Goal: Check status

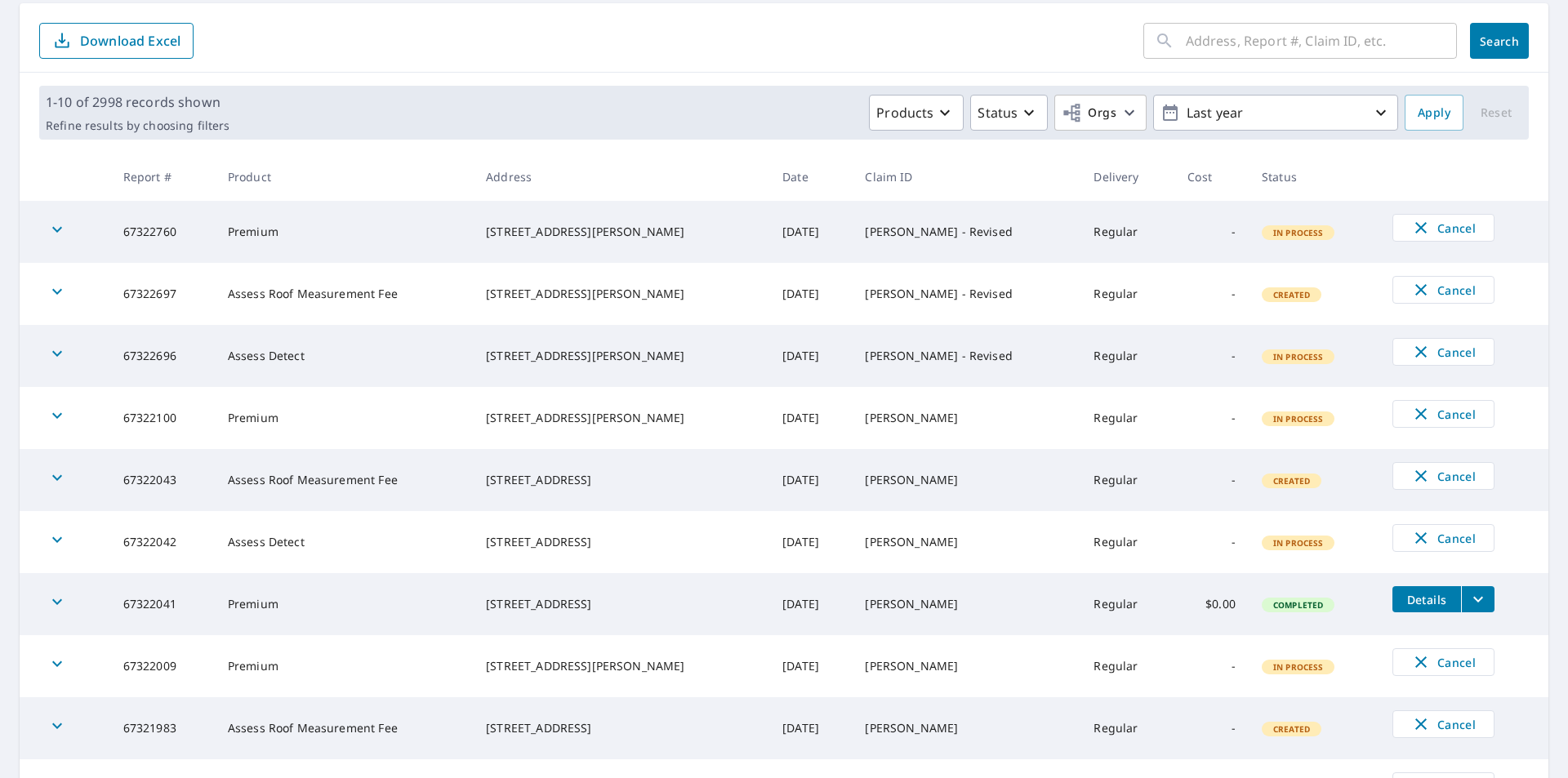
scroll to position [324, 0]
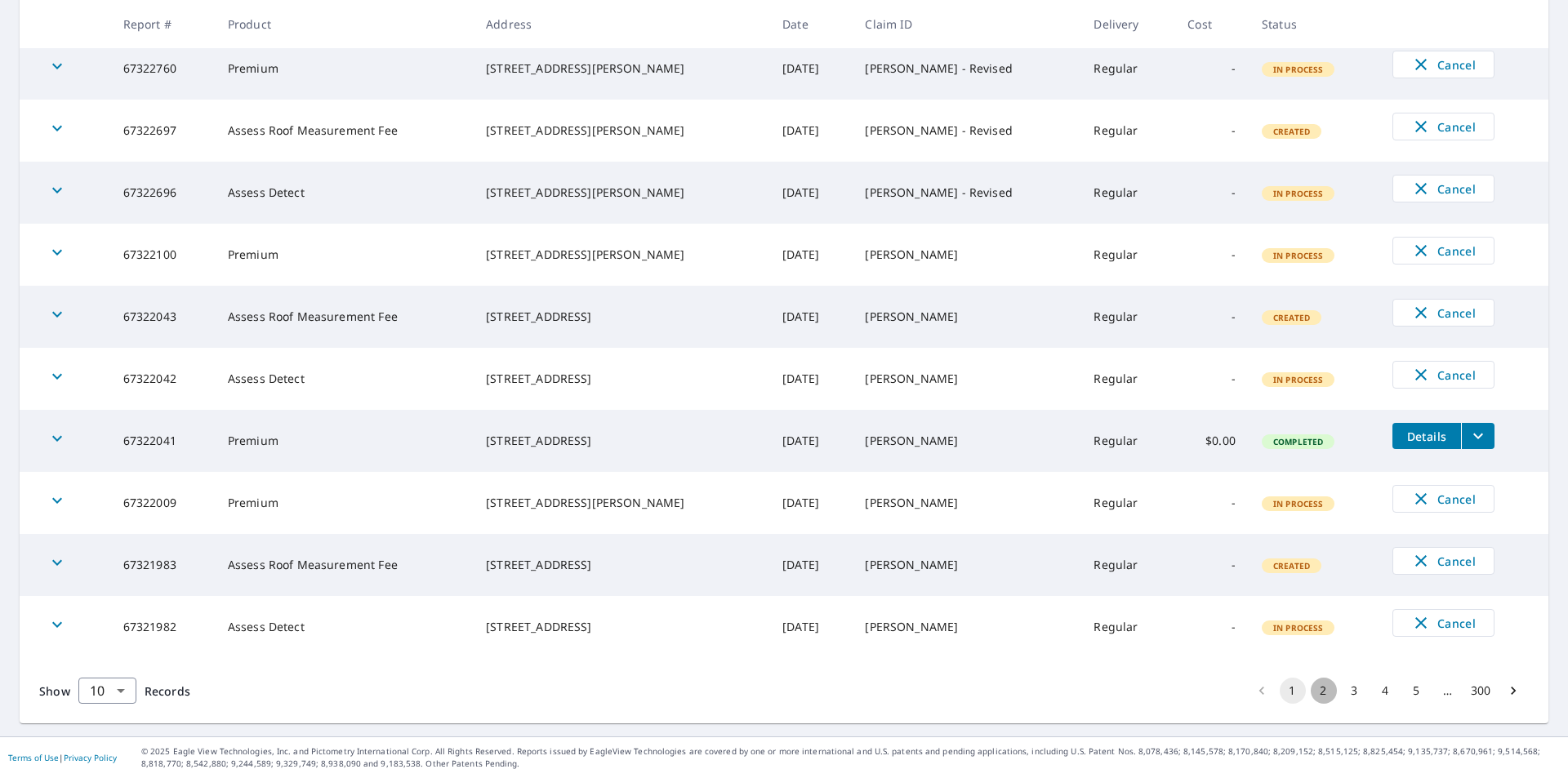
click at [1314, 694] on button "2" at bounding box center [1324, 691] width 26 height 26
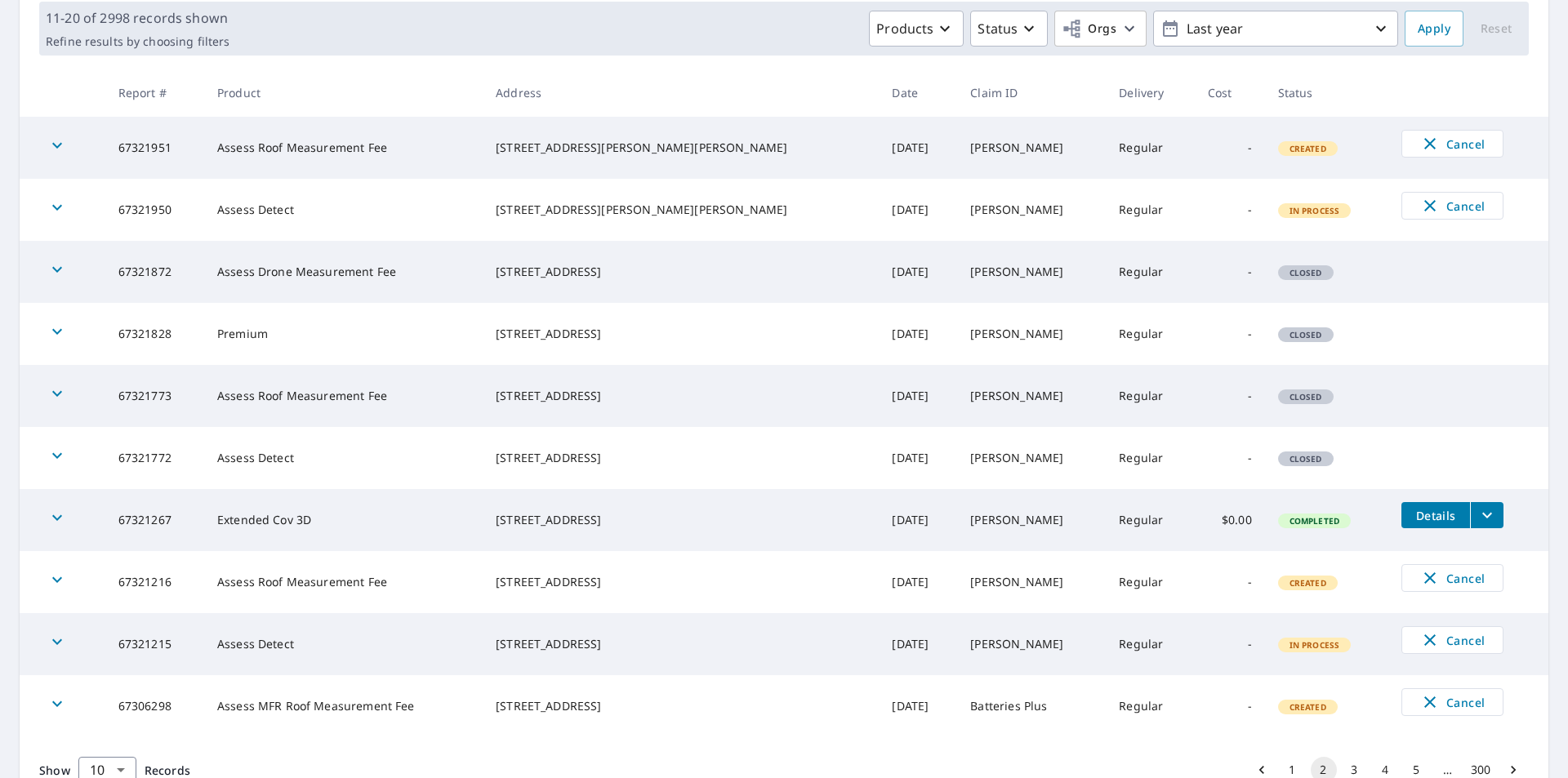
scroll to position [324, 0]
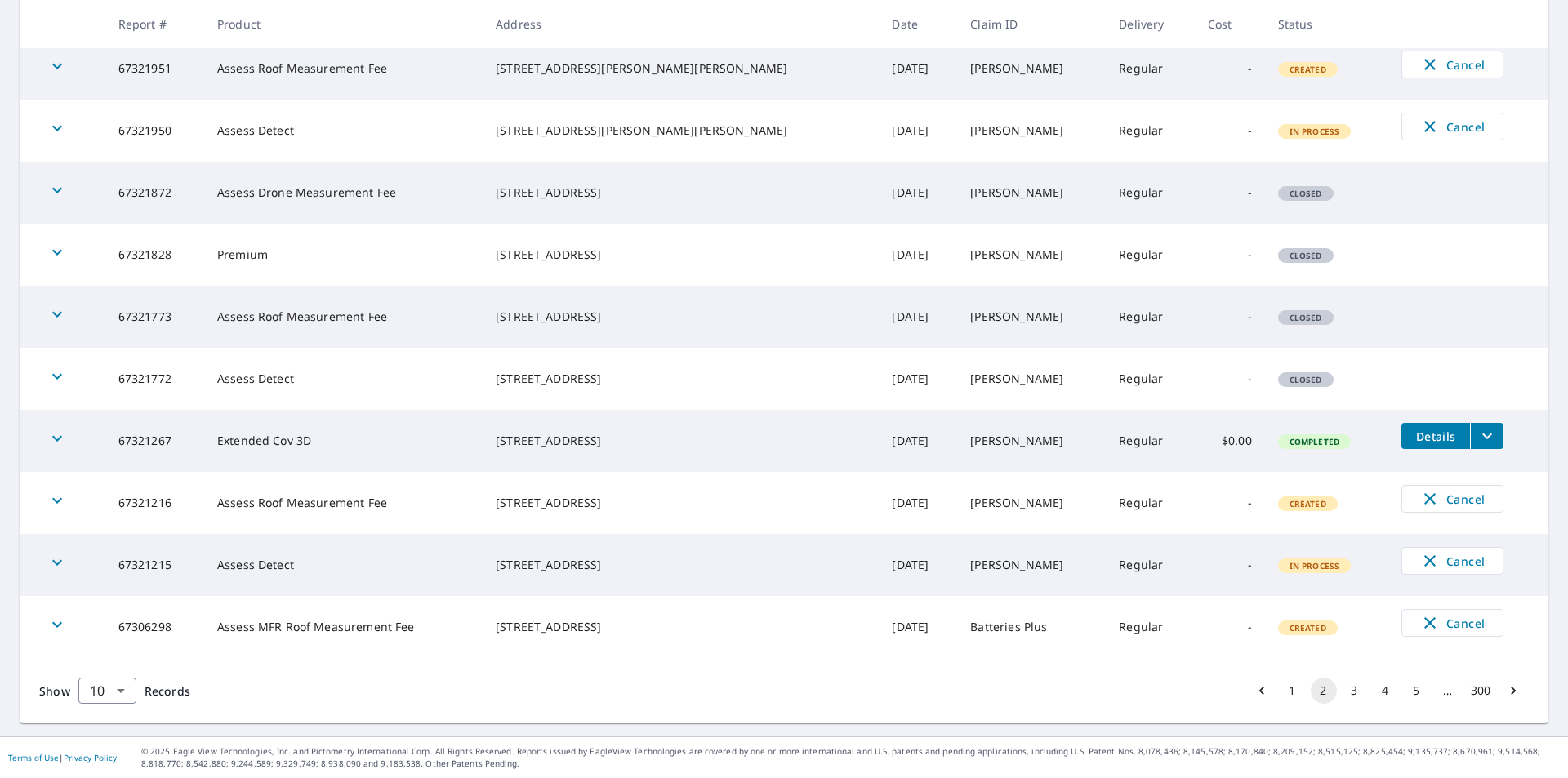
click at [1411, 434] on span "Details" at bounding box center [1435, 436] width 49 height 16
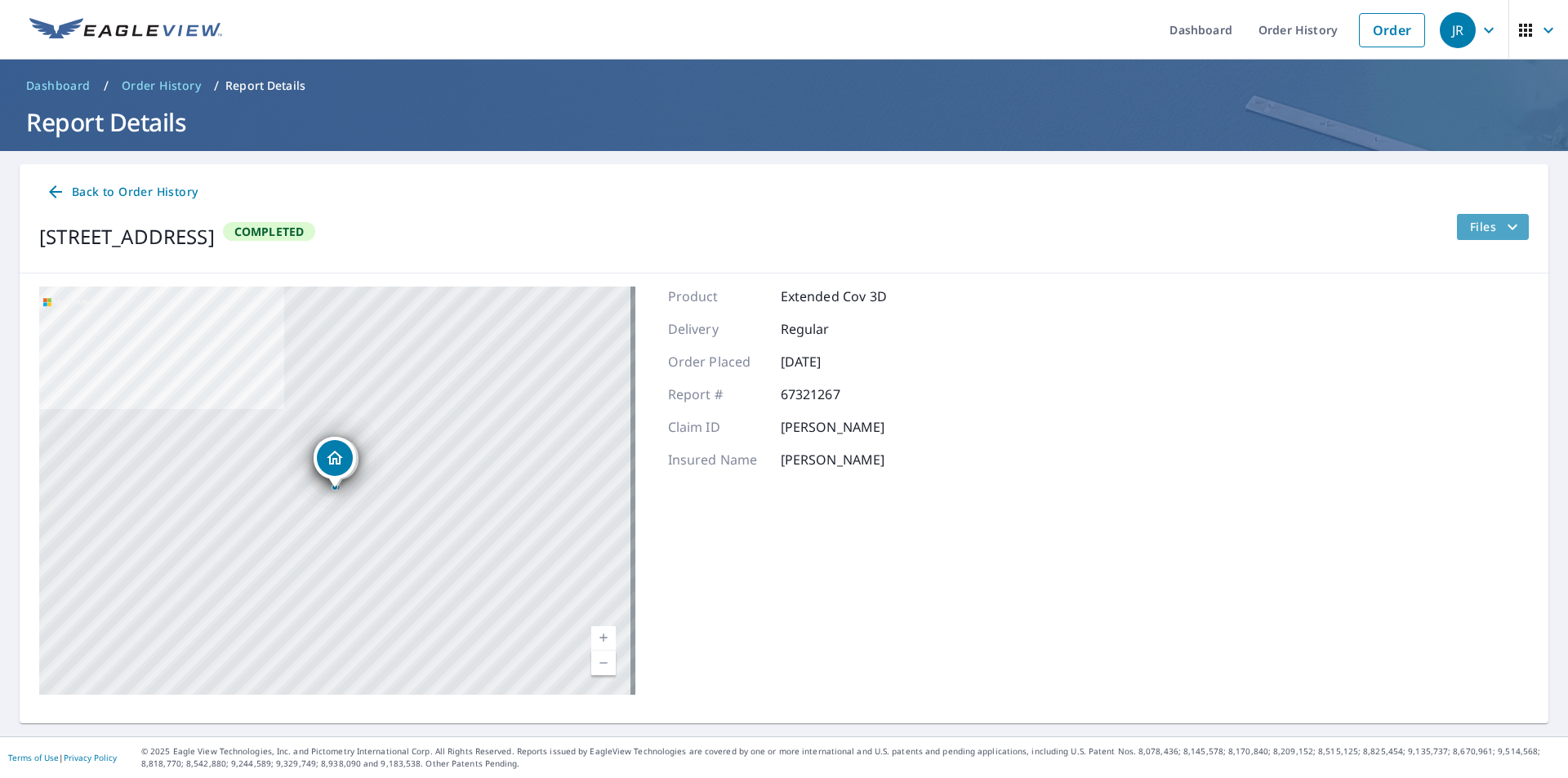
click at [1470, 224] on span "Files" at bounding box center [1495, 227] width 52 height 19
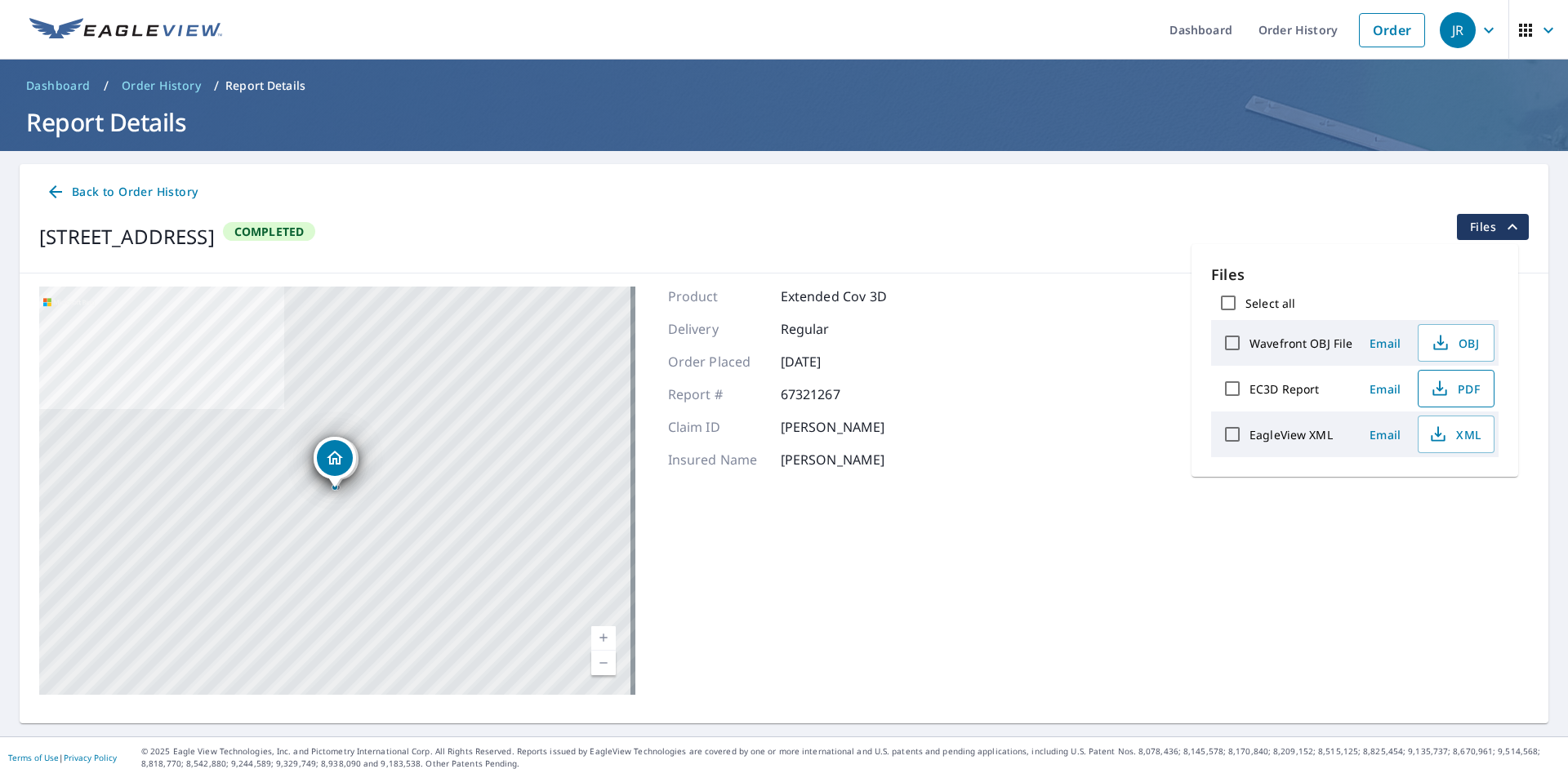
click at [1436, 391] on icon "button" at bounding box center [1439, 389] width 19 height 19
click at [1432, 437] on icon "button" at bounding box center [1438, 434] width 19 height 19
